Goal: Information Seeking & Learning: Learn about a topic

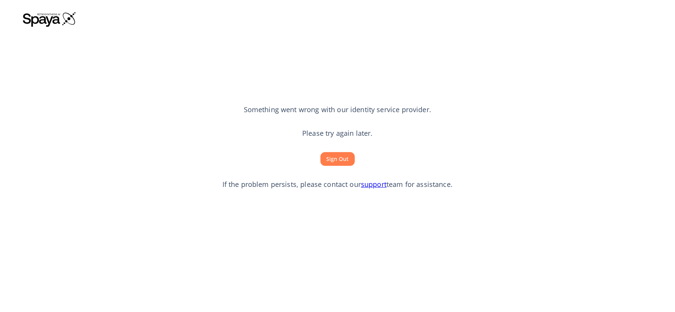
drag, startPoint x: 0, startPoint y: 0, endPoint x: 332, endPoint y: 155, distance: 365.8
click at [332, 155] on button "Sign Out" at bounding box center [337, 159] width 34 height 14
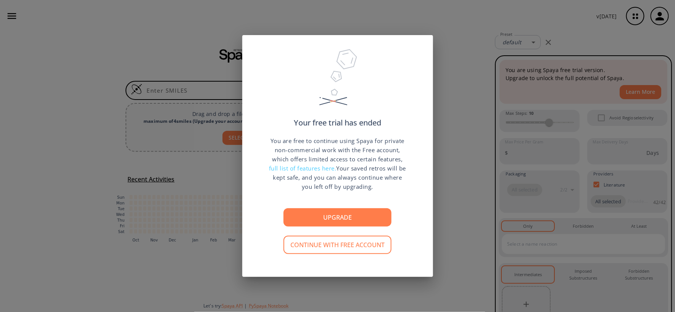
click at [295, 242] on button "Continue with free account" at bounding box center [337, 245] width 108 height 18
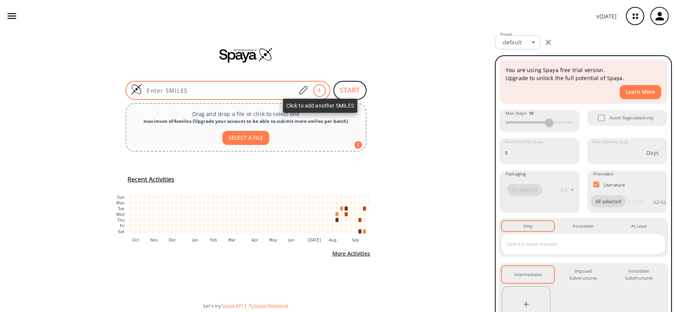
click at [319, 89] on icon at bounding box center [320, 90] width 8 height 5
click at [302, 90] on icon at bounding box center [303, 90] width 8 height 8
click at [221, 90] on input at bounding box center [219, 91] width 154 height 8
drag, startPoint x: 221, startPoint y: 90, endPoint x: 195, endPoint y: 90, distance: 25.6
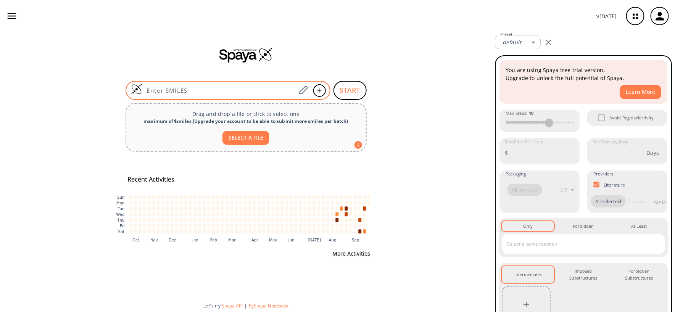
click at [195, 90] on input at bounding box center [219, 91] width 154 height 8
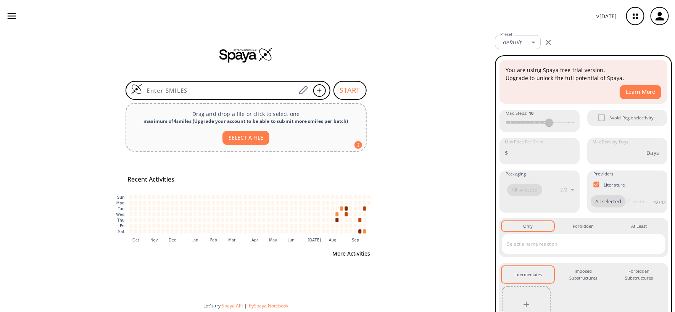
click at [161, 180] on h5 "Recent Activities" at bounding box center [151, 180] width 47 height 8
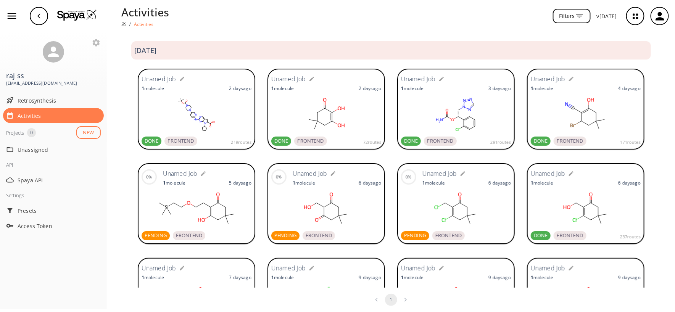
click at [330, 115] on rect at bounding box center [326, 114] width 110 height 38
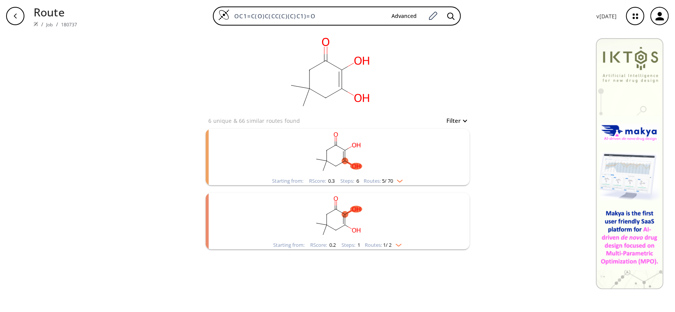
click at [403, 179] on img "clusters" at bounding box center [398, 180] width 10 height 6
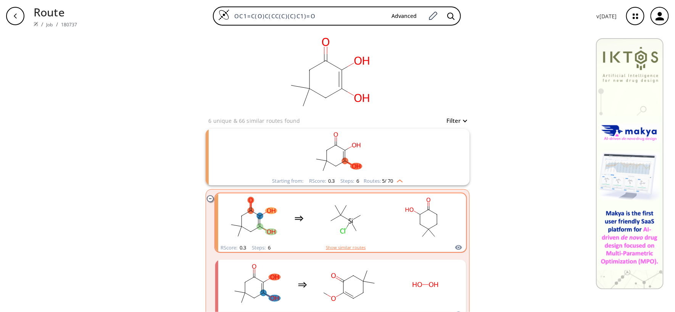
click at [337, 248] on button "Show similar routes" at bounding box center [346, 247] width 40 height 7
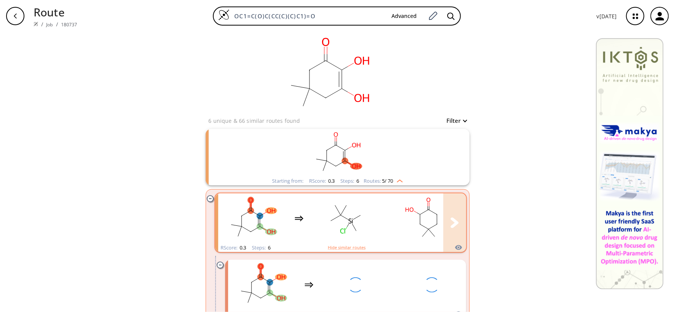
click at [357, 213] on ellipse "clusters" at bounding box center [360, 215] width 7 height 7
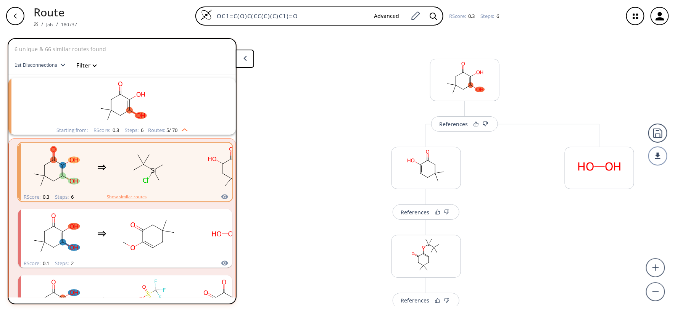
scroll to position [17, 0]
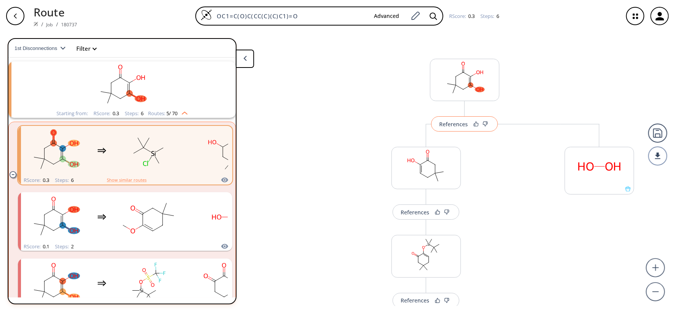
click at [448, 126] on div "References" at bounding box center [453, 124] width 29 height 5
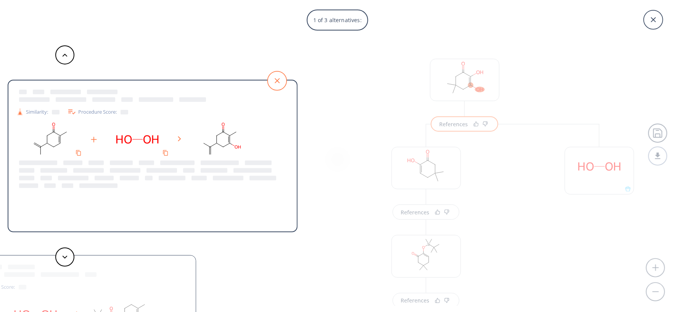
click at [283, 79] on icon at bounding box center [276, 80] width 19 height 19
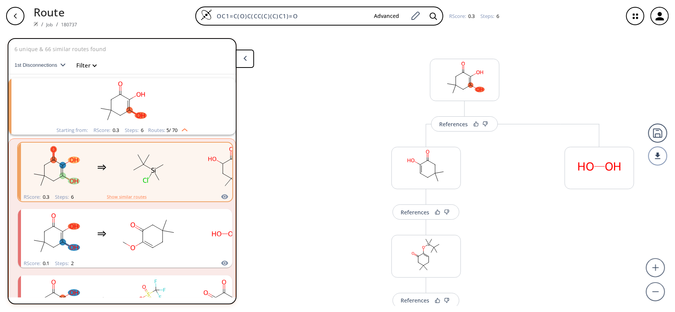
scroll to position [17, 0]
